Goal: Entertainment & Leisure: Consume media (video, audio)

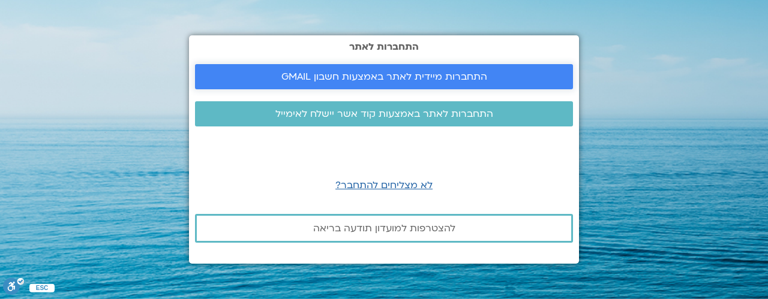
click at [382, 79] on span "התחברות מיידית לאתר באמצעות חשבון GMAIL" at bounding box center [384, 76] width 206 height 11
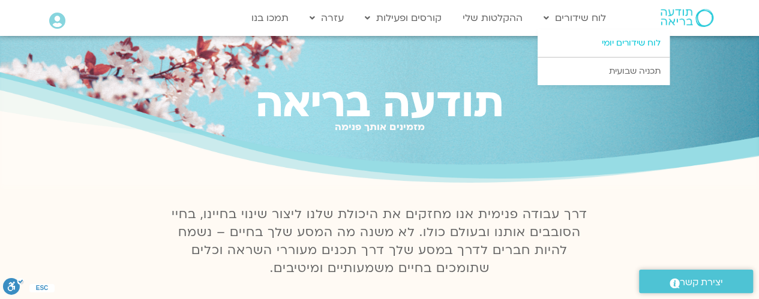
click at [614, 44] on link "לוח שידורים יומי" at bounding box center [604, 43] width 132 height 28
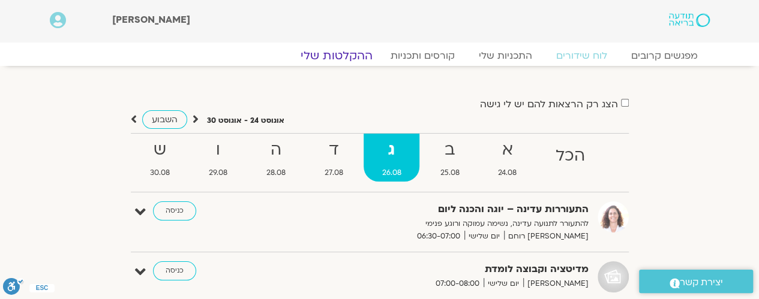
click at [343, 52] on link "ההקלטות שלי" at bounding box center [336, 56] width 101 height 14
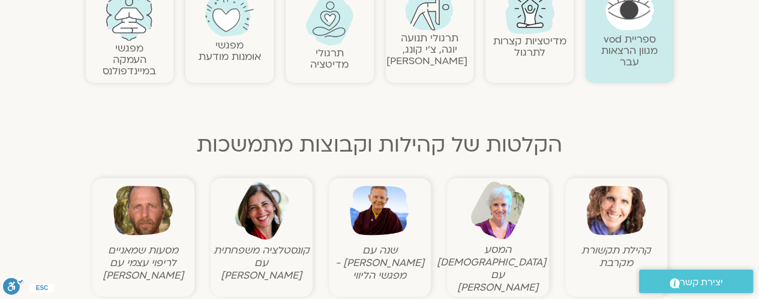
scroll to position [420, 0]
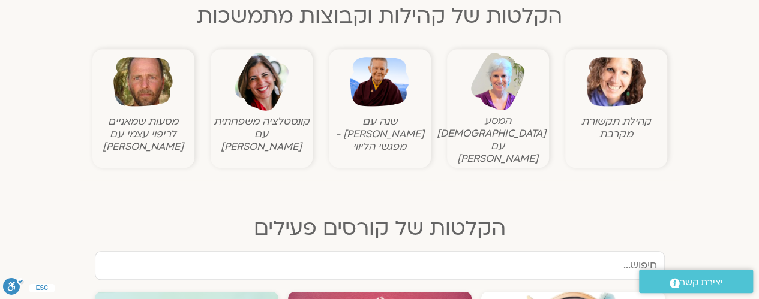
click at [383, 91] on img at bounding box center [379, 81] width 59 height 59
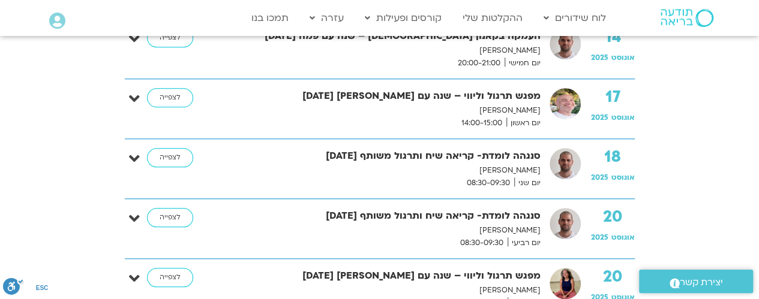
scroll to position [540, 0]
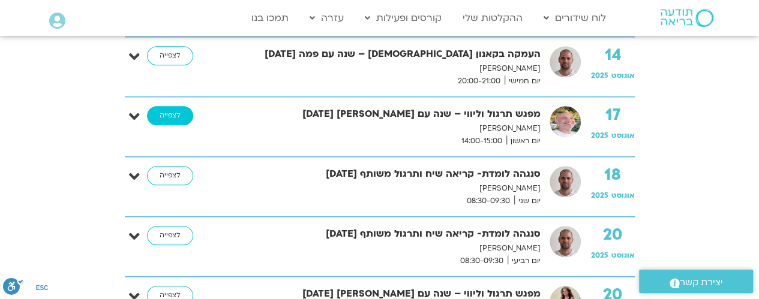
click at [172, 114] on link "לצפייה" at bounding box center [170, 115] width 46 height 19
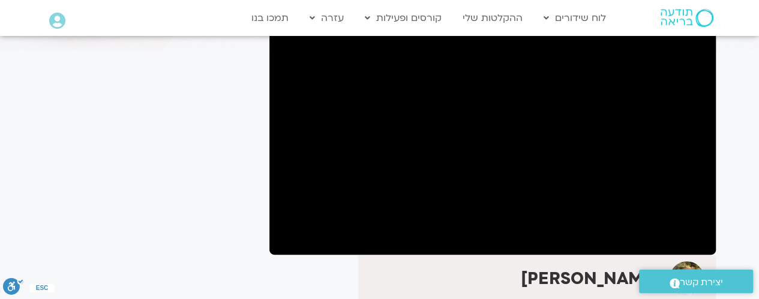
click at [260, 152] on div "It seems we can't find what you're looking for. It seems we can't find what you…" at bounding box center [151, 284] width 226 height 671
